Goal: Transaction & Acquisition: Download file/media

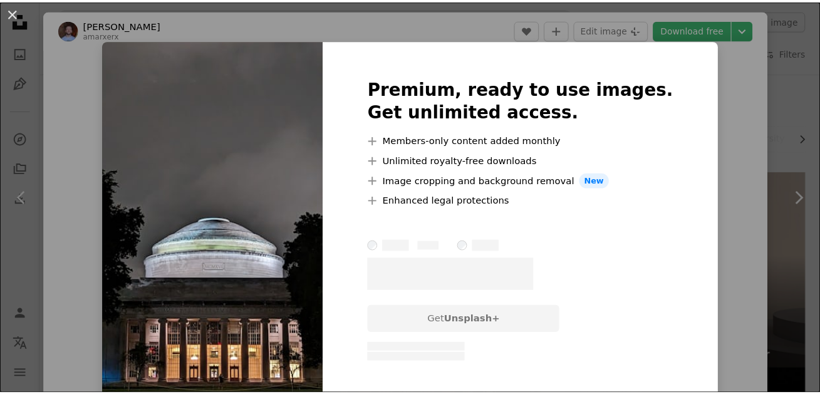
scroll to position [939, 0]
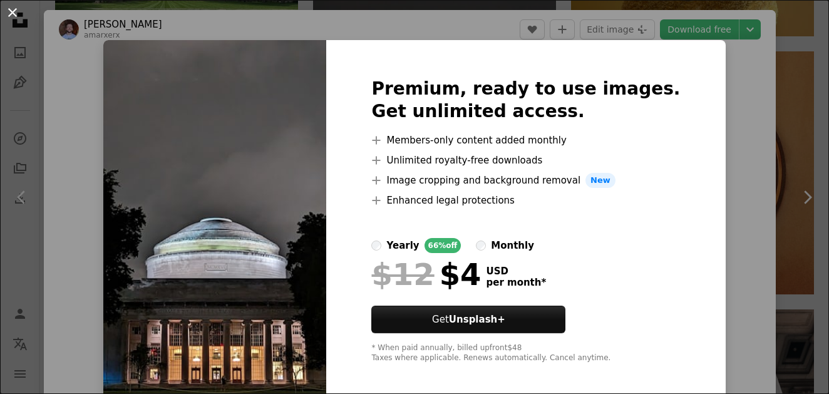
click at [11, 16] on button "An X shape" at bounding box center [12, 12] width 15 height 15
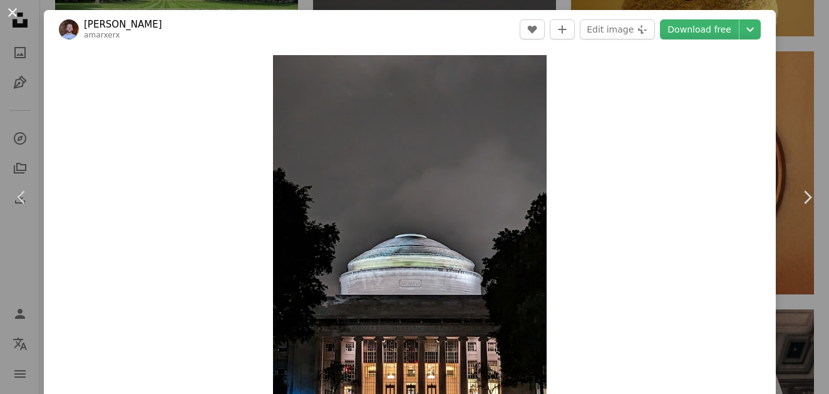
click at [20, 16] on button "An X shape" at bounding box center [12, 12] width 15 height 15
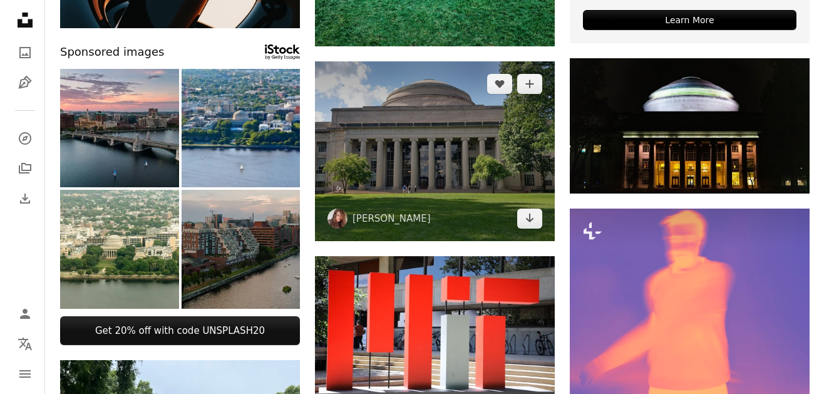
scroll to position [438, 0]
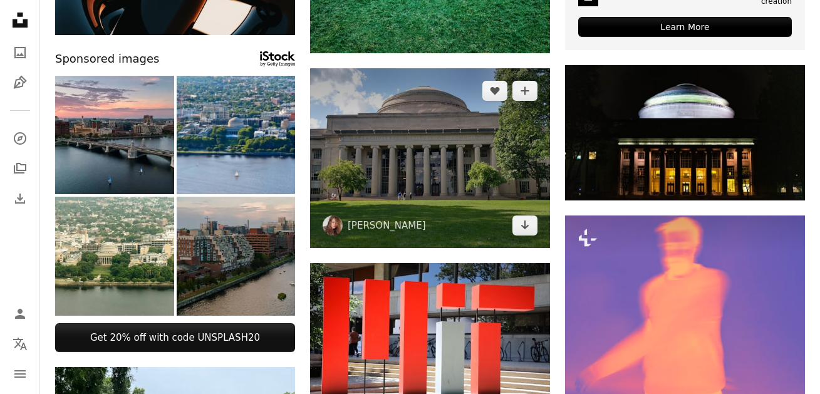
click at [454, 143] on img at bounding box center [430, 158] width 240 height 180
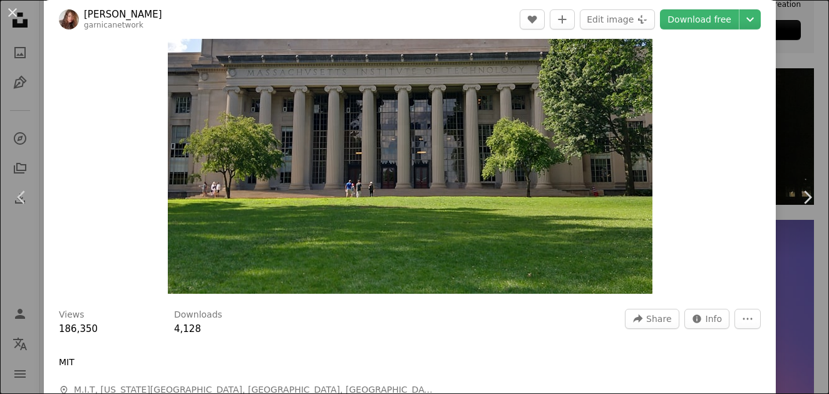
scroll to position [63, 0]
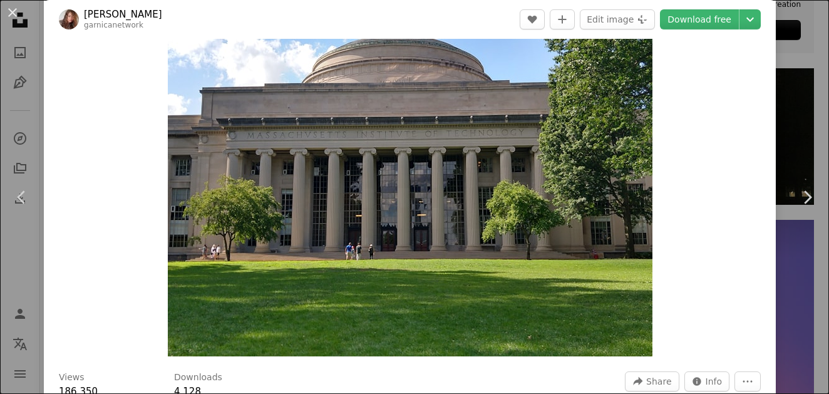
click at [403, 162] on img "Zoom in on this image" at bounding box center [410, 174] width 485 height 364
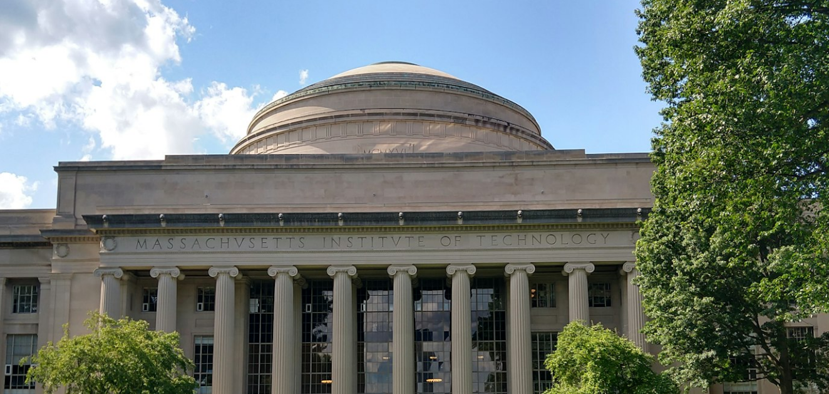
drag, startPoint x: 403, startPoint y: 162, endPoint x: 399, endPoint y: 168, distance: 7.3
click at [402, 162] on img "Zoom out on this image" at bounding box center [414, 310] width 830 height 623
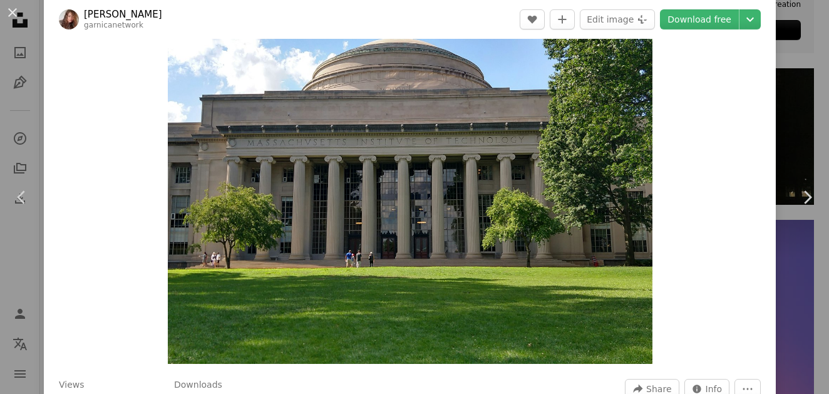
click at [397, 170] on img "Zoom in on this image" at bounding box center [410, 182] width 485 height 364
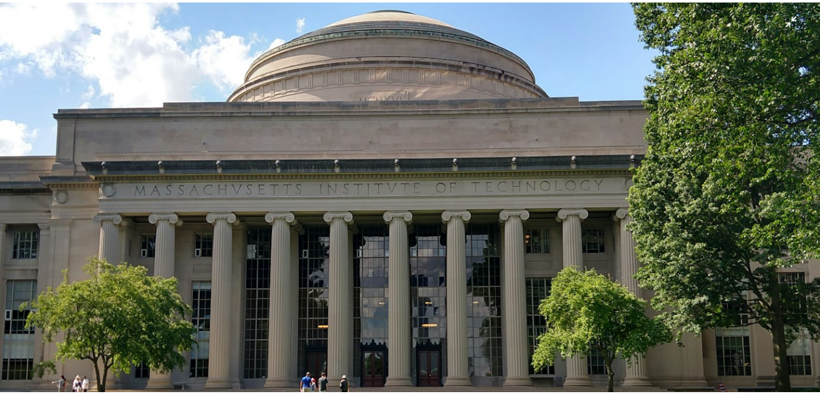
scroll to position [0, 0]
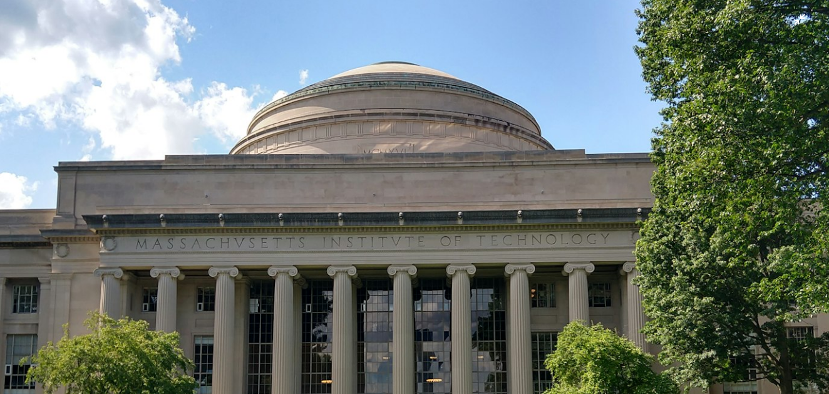
click at [219, 78] on img "Zoom out on this image" at bounding box center [414, 310] width 830 height 623
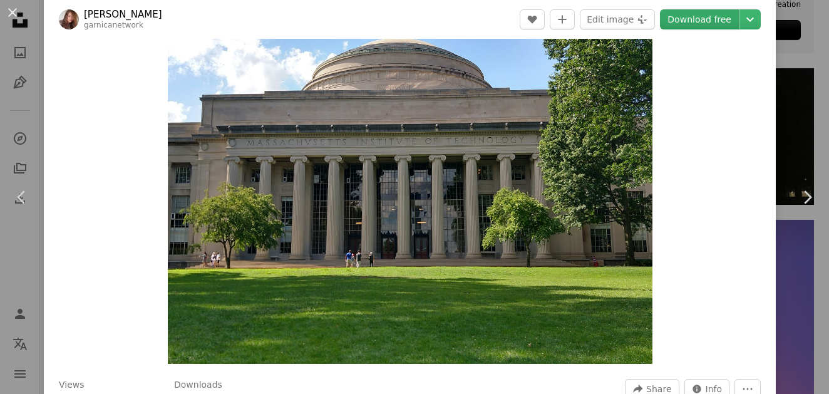
click at [704, 25] on link "Download free" at bounding box center [699, 19] width 79 height 20
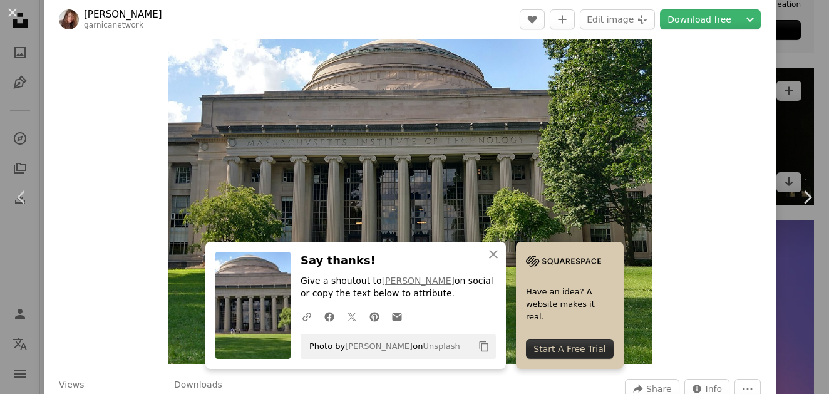
drag, startPoint x: 804, startPoint y: 91, endPoint x: 734, endPoint y: 88, distance: 69.6
click at [804, 91] on div "An X shape Chevron left Chevron right [PERSON_NAME] garnicanetwork A heart A pl…" at bounding box center [414, 197] width 829 height 394
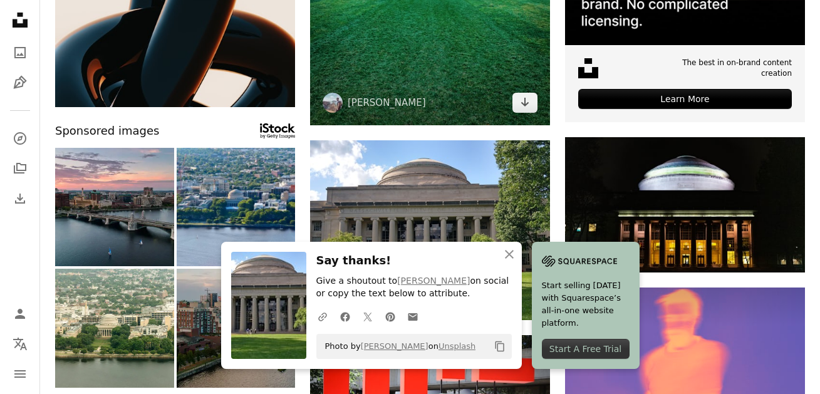
scroll to position [251, 0]
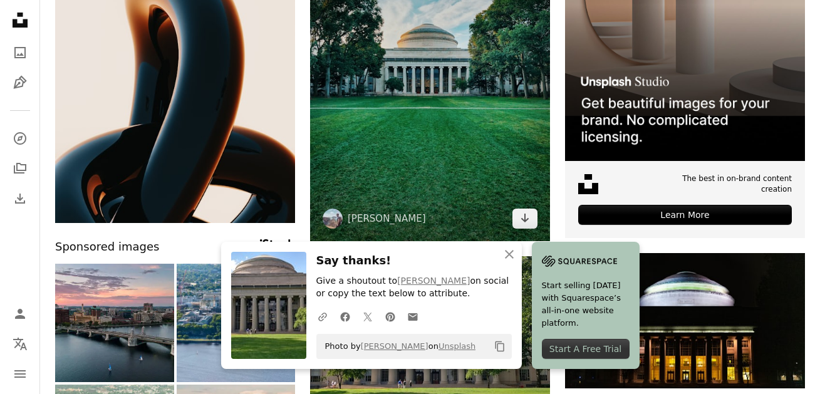
click at [404, 144] on img at bounding box center [430, 81] width 240 height 320
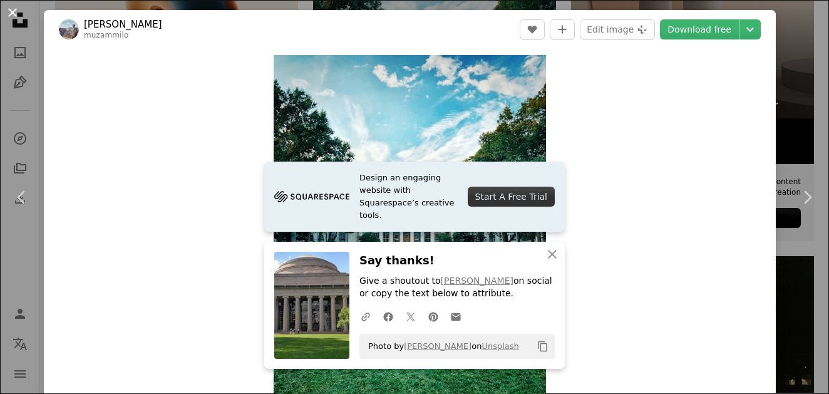
click at [10, 8] on button "An X shape" at bounding box center [12, 12] width 15 height 15
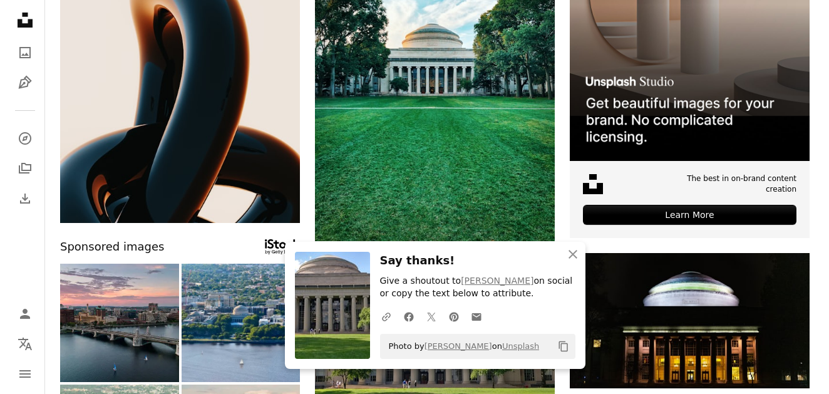
scroll to position [313, 0]
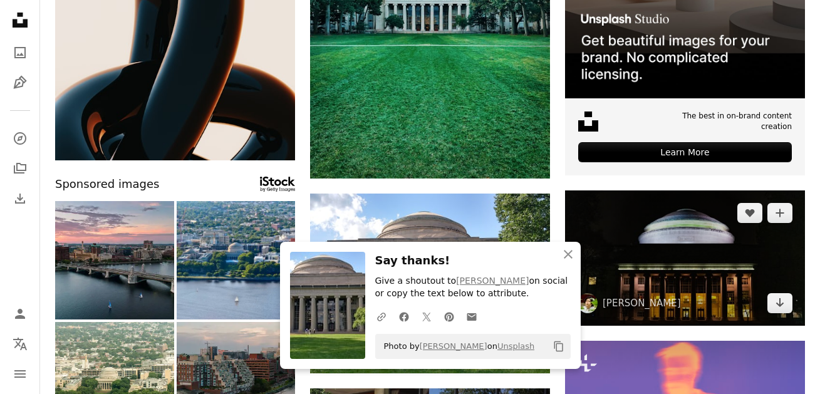
click at [710, 234] on img at bounding box center [685, 257] width 240 height 135
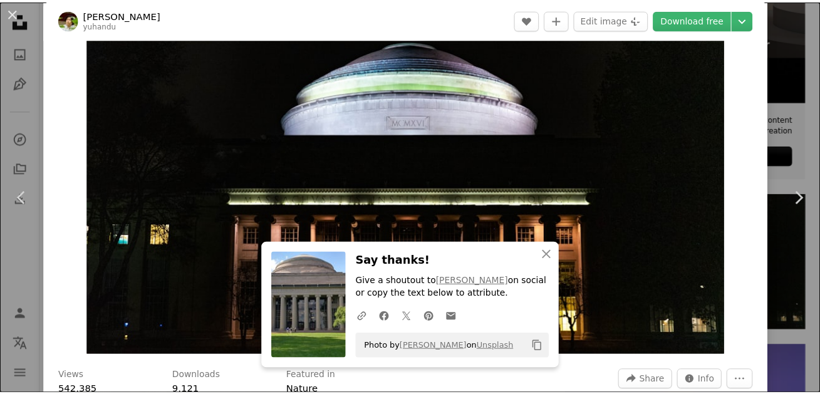
scroll to position [63, 0]
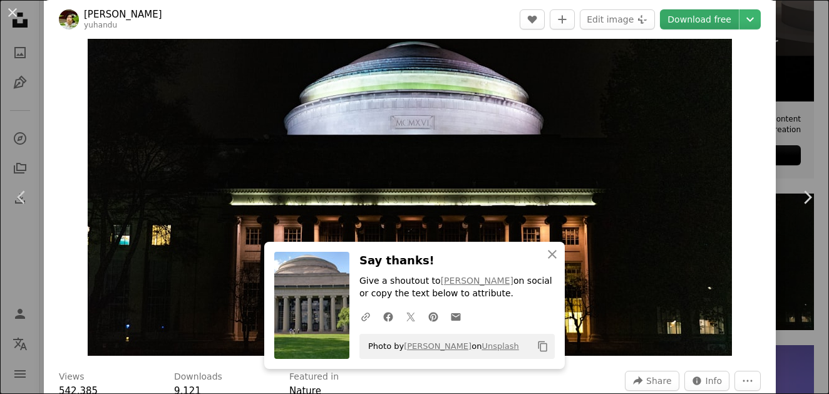
click at [674, 18] on link "Download free" at bounding box center [699, 19] width 79 height 20
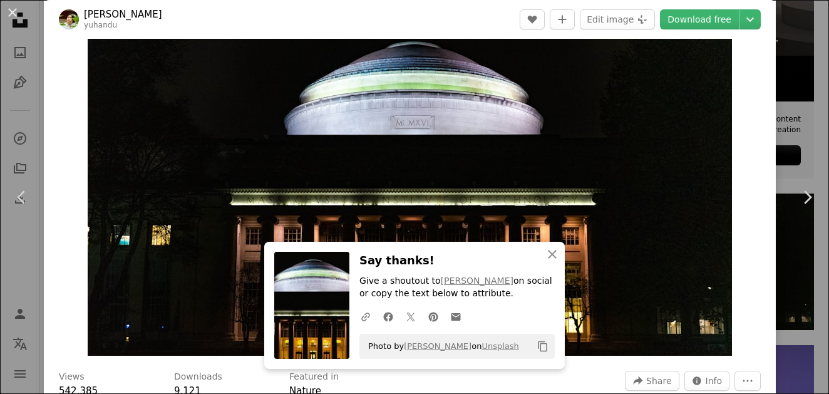
click at [5, 9] on button "An X shape" at bounding box center [12, 12] width 15 height 15
click at [3, 9] on nav "Unsplash logo Unsplash Home A photo Pen Tool A compass A stack of folders Downl…" at bounding box center [20, 197] width 40 height 394
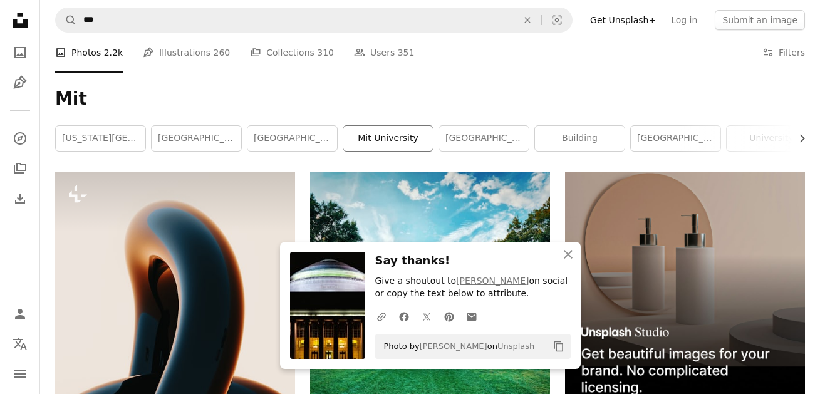
click at [429, 128] on link "mit university" at bounding box center [388, 138] width 90 height 25
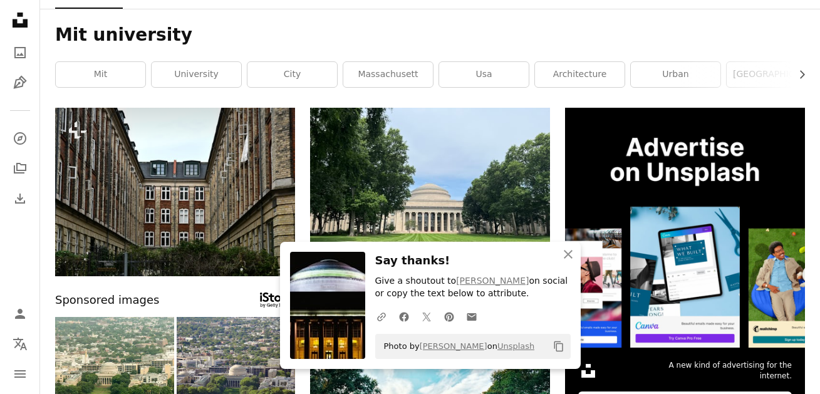
scroll to position [188, 0]
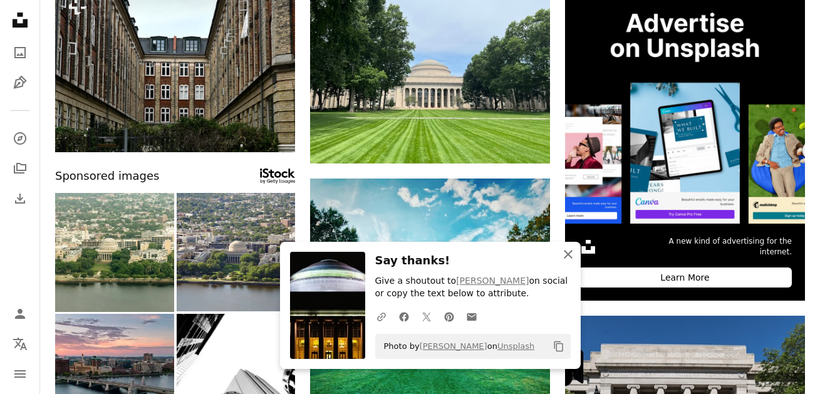
click at [571, 252] on icon "An X shape" at bounding box center [568, 254] width 15 height 15
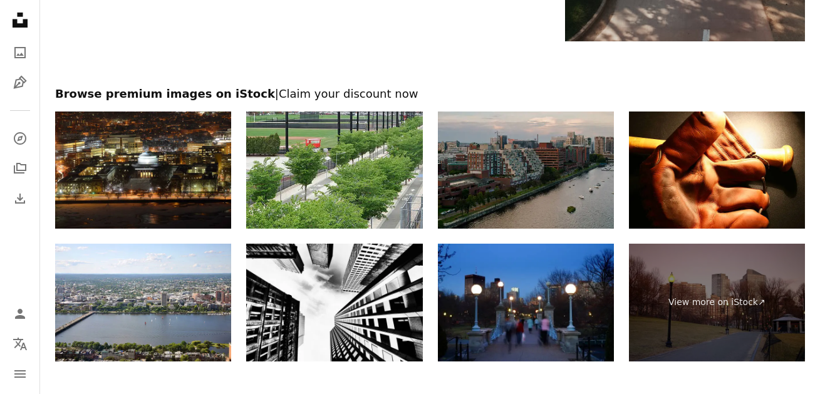
scroll to position [2129, 0]
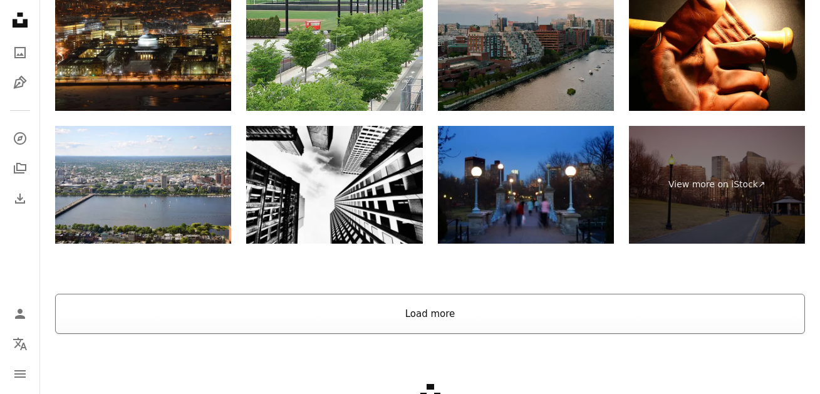
click at [380, 294] on button "Load more" at bounding box center [430, 314] width 750 height 40
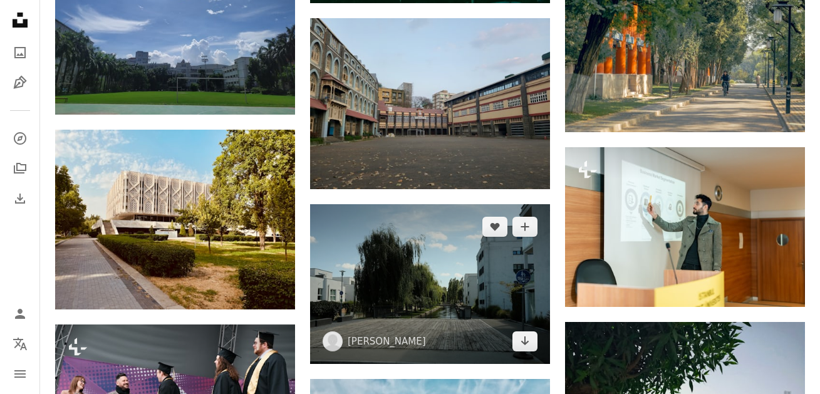
scroll to position [3081, 0]
